Goal: Task Accomplishment & Management: Manage account settings

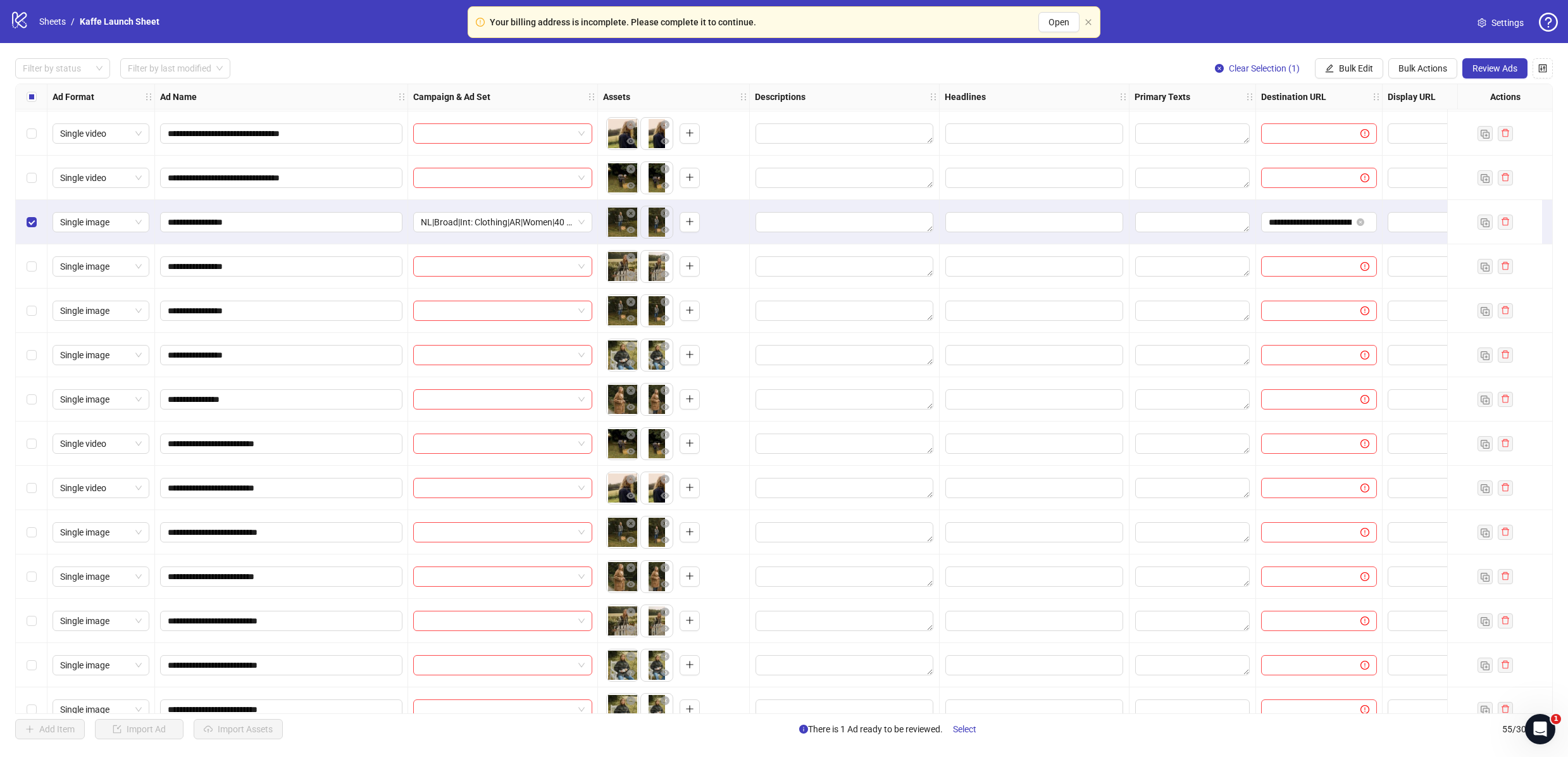
scroll to position [1274, 0]
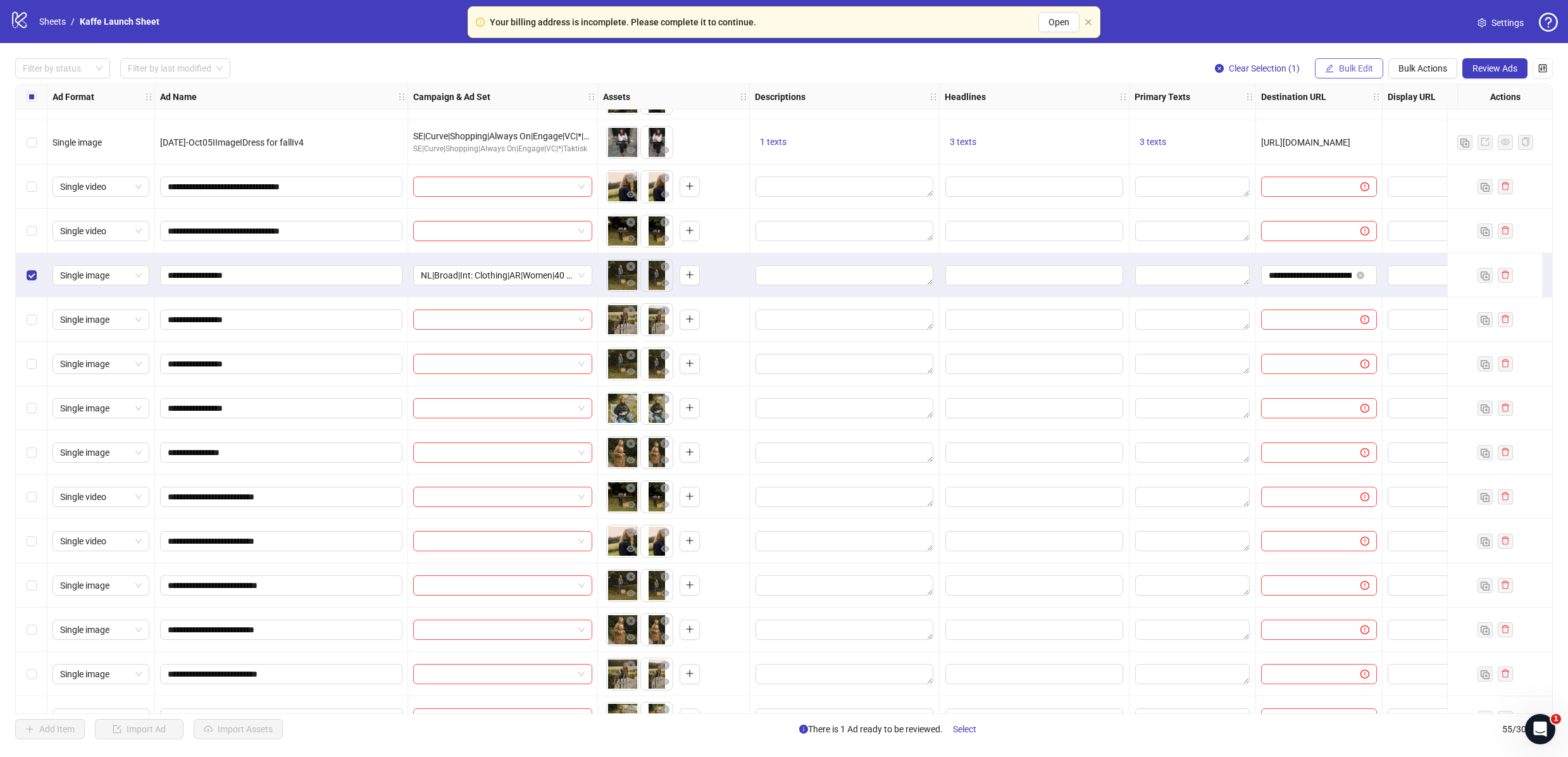
click at [1362, 64] on span "Bulk Edit" at bounding box center [1356, 69] width 34 height 10
click at [1402, 64] on span "Bulk Actions" at bounding box center [1423, 69] width 49 height 10
click at [1408, 90] on span "Delete" at bounding box center [1441, 93] width 86 height 14
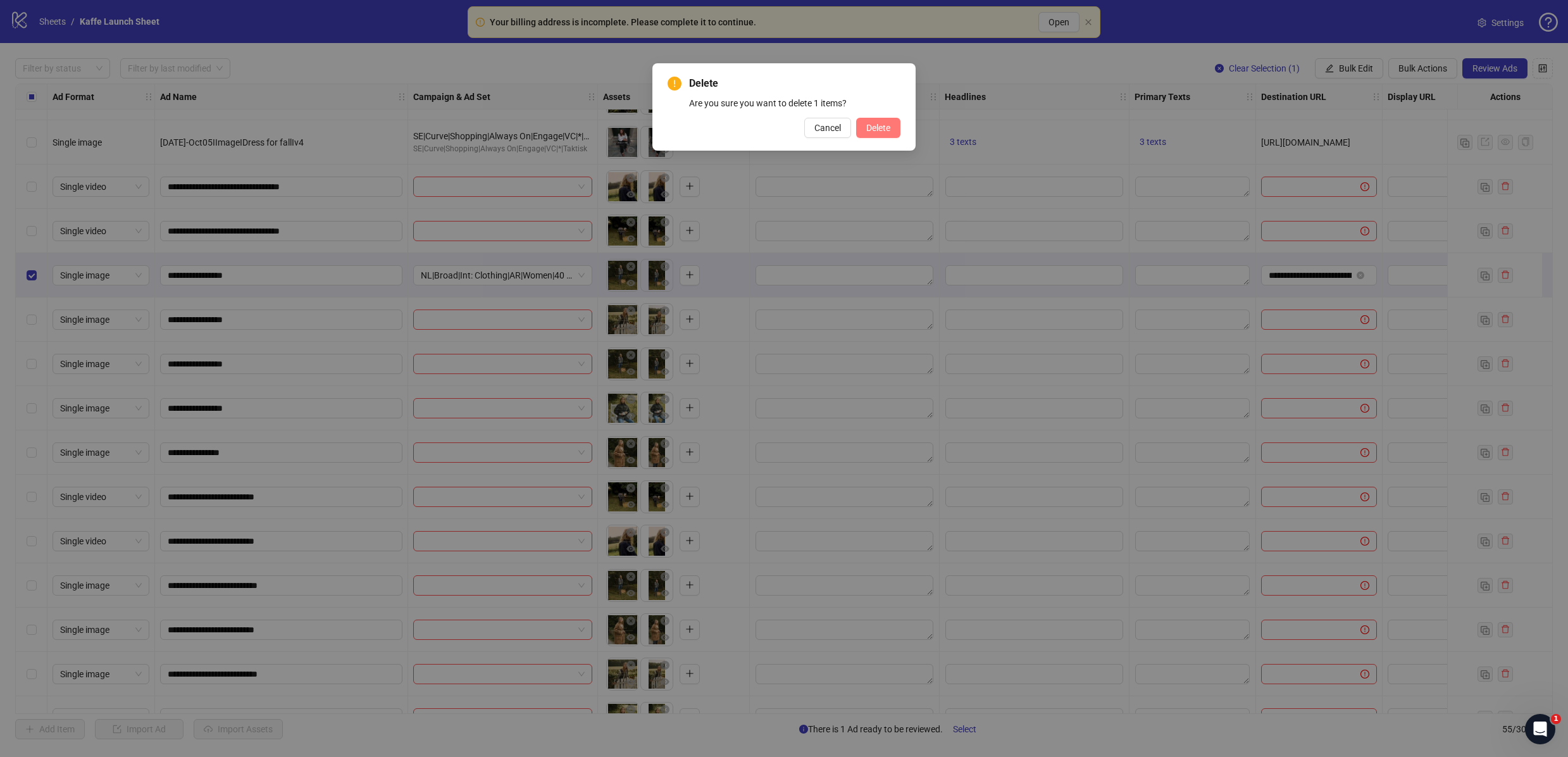
click at [880, 128] on span "Delete" at bounding box center [878, 128] width 24 height 10
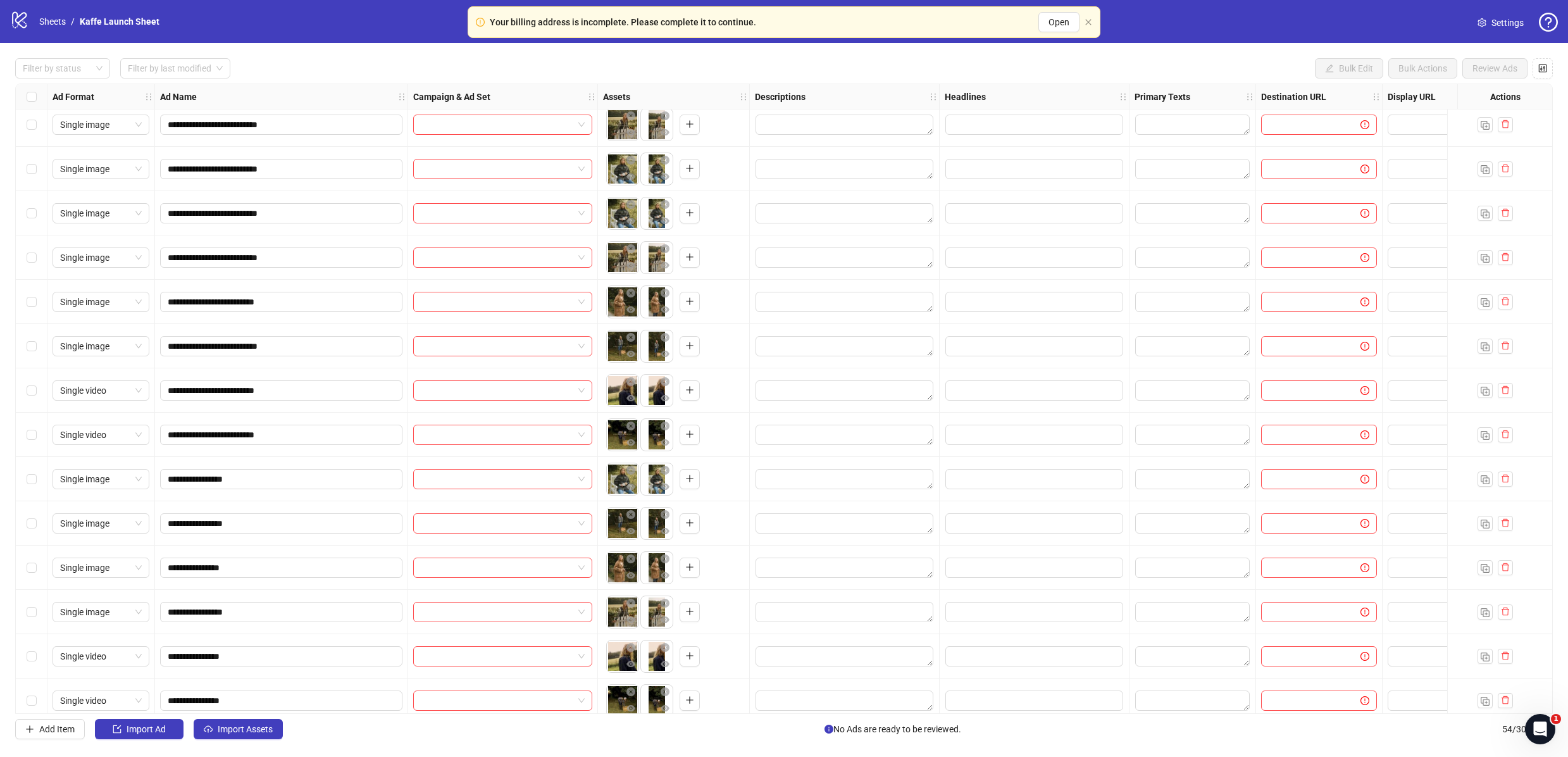
scroll to position [1793, 0]
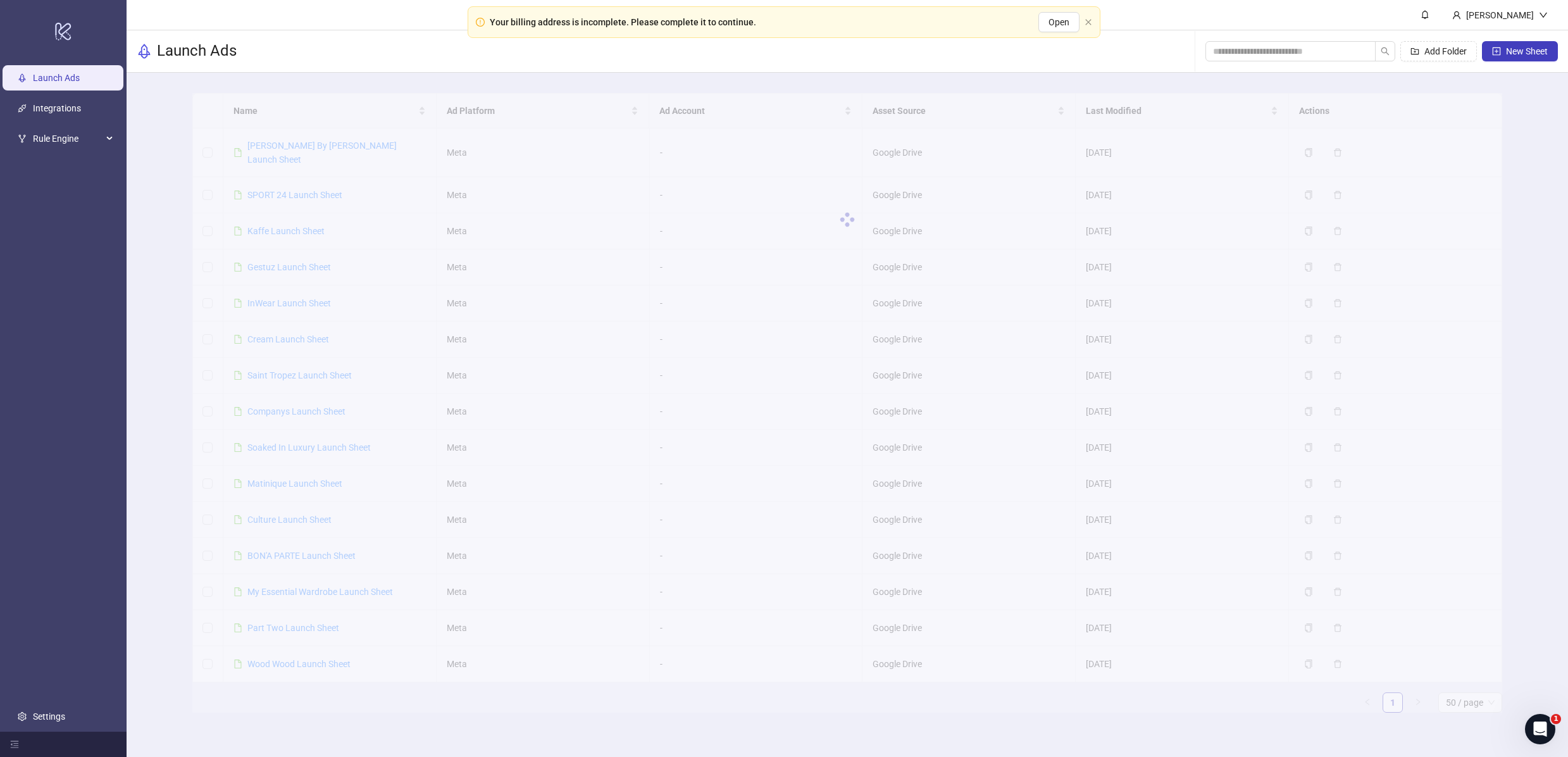
click at [277, 290] on div at bounding box center [847, 219] width 1310 height 253
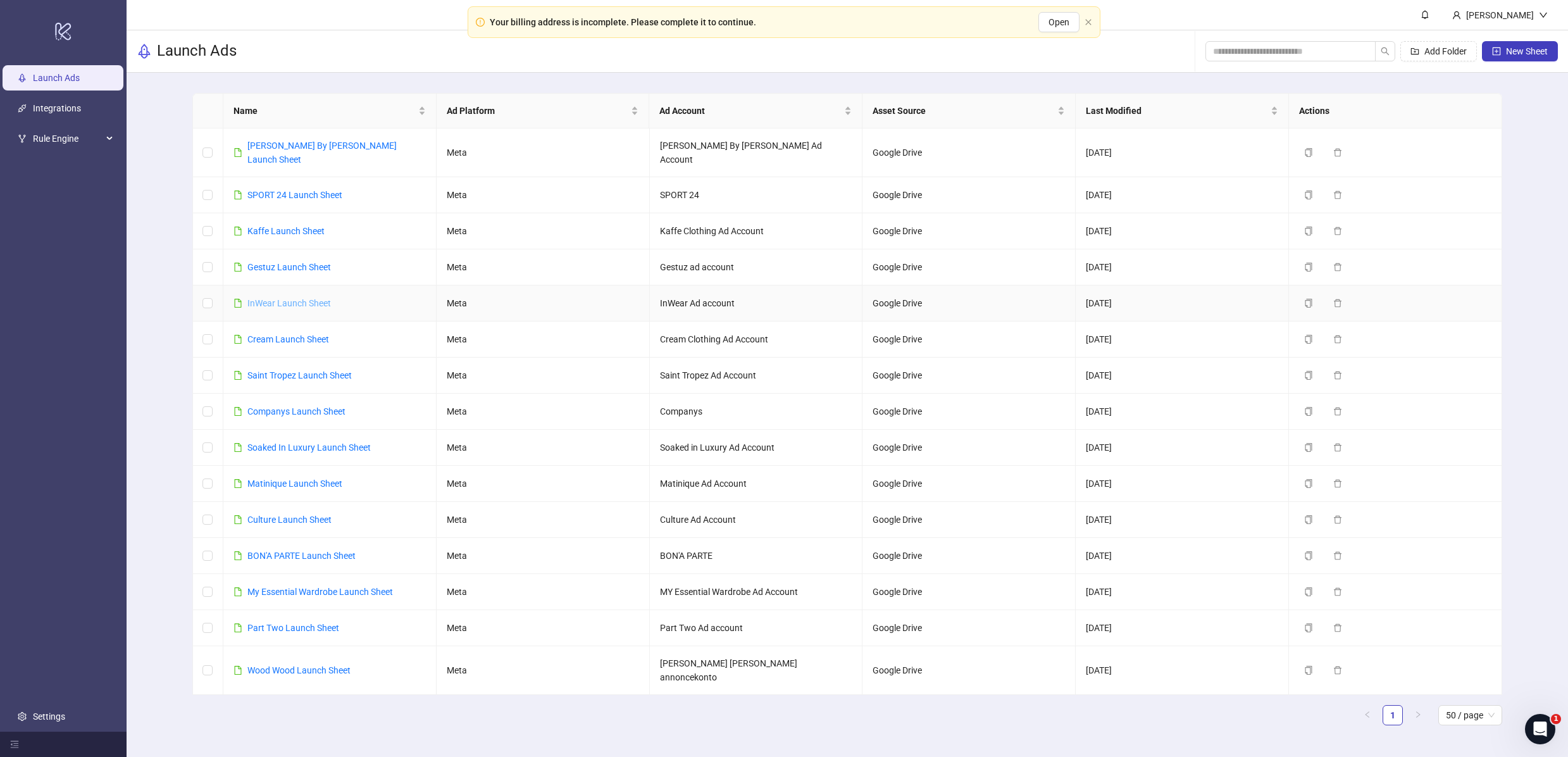
click at [279, 298] on link "InWear Launch Sheet" at bounding box center [289, 303] width 84 height 10
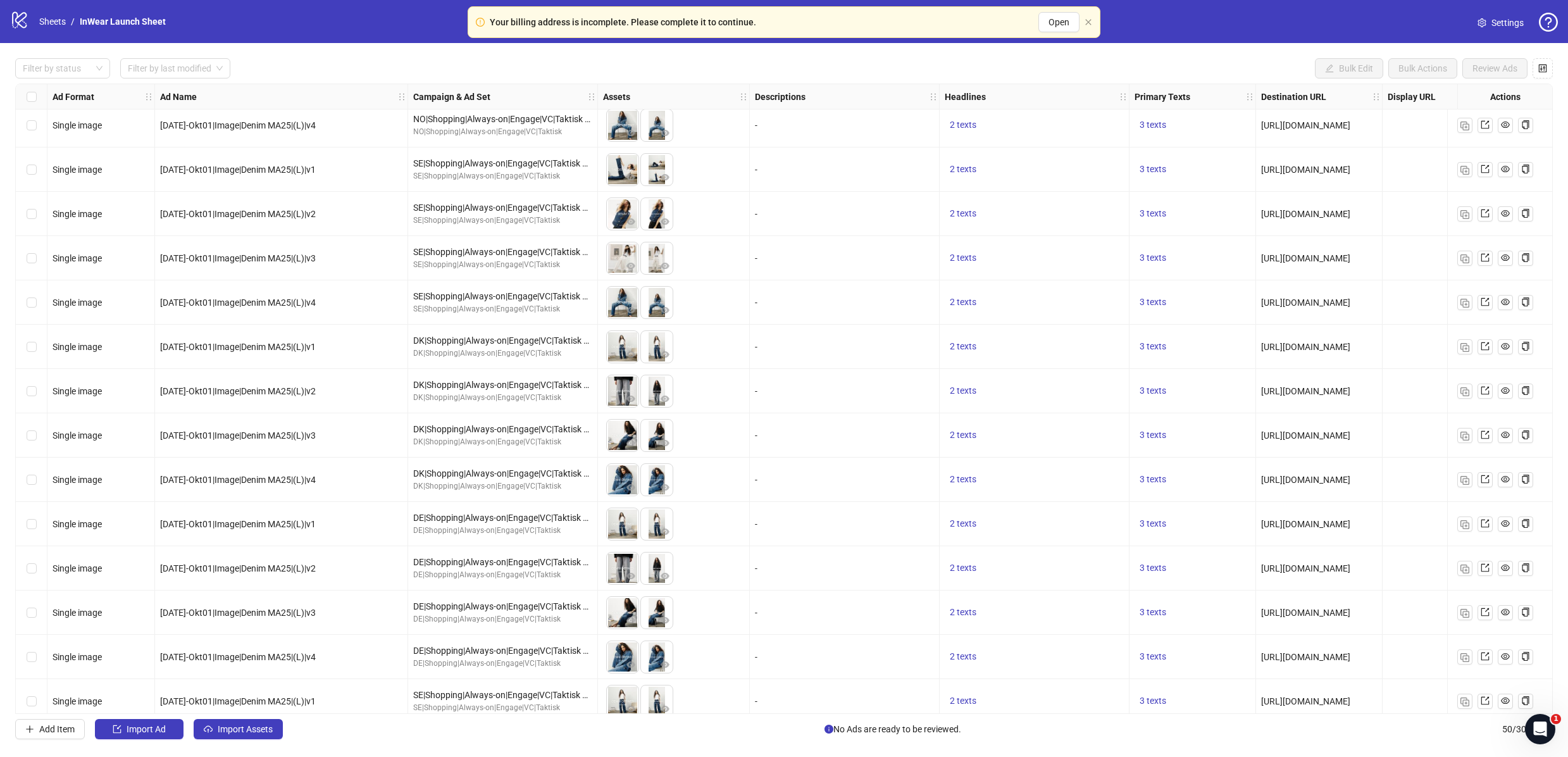
scroll to position [1119, 0]
